Goal: Information Seeking & Learning: Check status

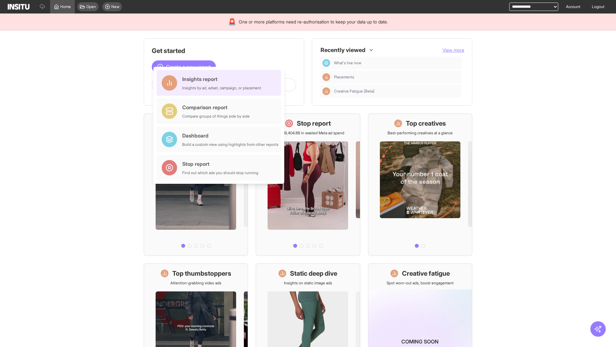
click at [220, 83] on div "Insights report Insights by ad, adset, campaign, or placement" at bounding box center [221, 82] width 79 height 15
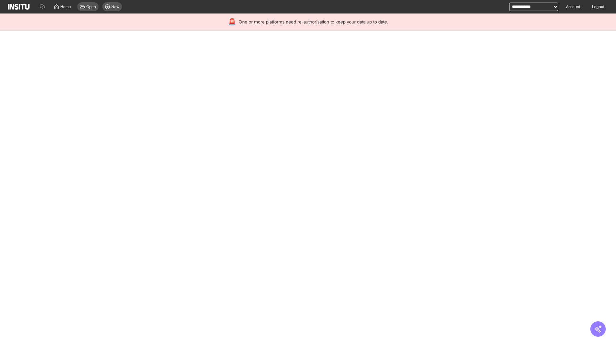
select select "**"
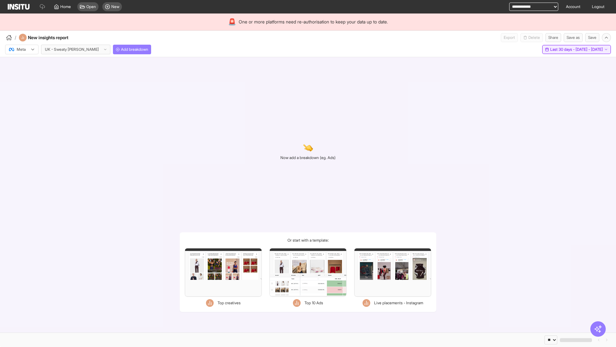
click at [562, 49] on span "Last 30 days - [DATE] - [DATE]" at bounding box center [576, 49] width 53 height 5
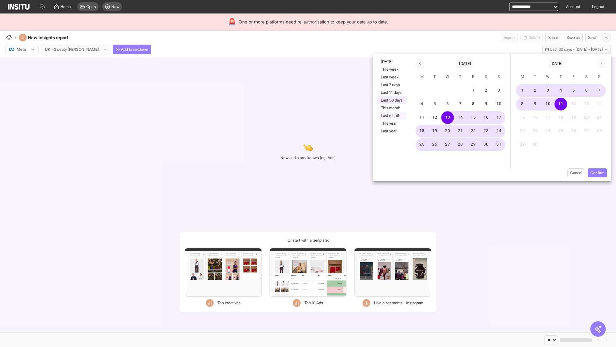
click at [391, 116] on button "Last month" at bounding box center [392, 116] width 30 height 8
